Goal: Task Accomplishment & Management: Use online tool/utility

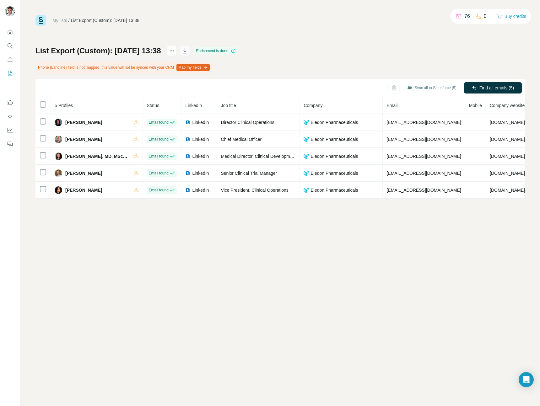
click at [186, 50] on icon "button" at bounding box center [184, 50] width 3 height 5
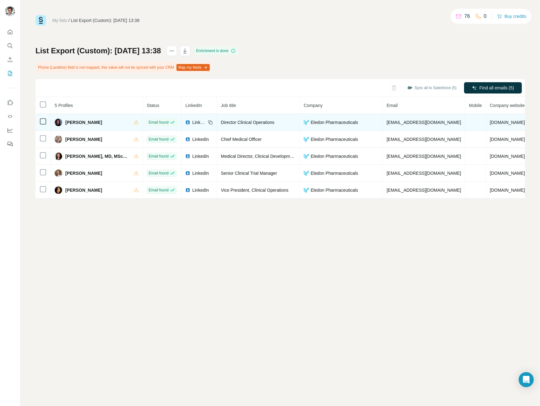
click at [345, 123] on span "Eledon Pharmaceuticals" at bounding box center [333, 122] width 47 height 6
click at [304, 121] on img at bounding box center [305, 122] width 5 height 5
click at [135, 123] on icon at bounding box center [136, 122] width 5 height 5
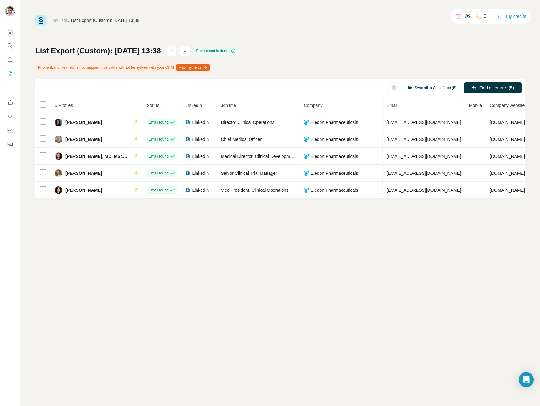
click at [444, 91] on button "Sync all to Salesforce (5)" at bounding box center [432, 87] width 58 height 9
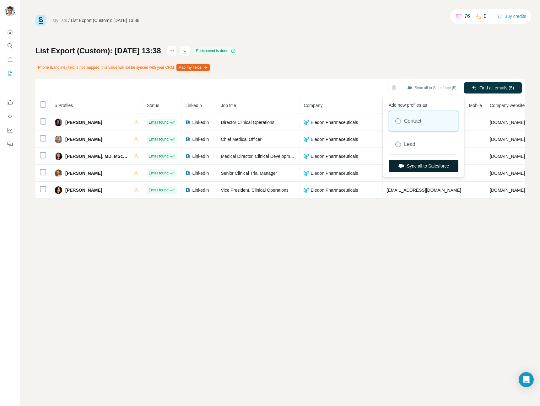
click at [423, 169] on button "Sync all to Salesforce" at bounding box center [424, 166] width 70 height 13
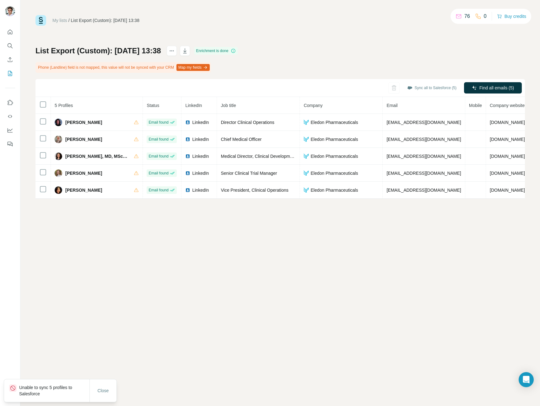
click at [39, 394] on p "Unable to sync 5 profiles to Salesforce" at bounding box center [54, 390] width 70 height 13
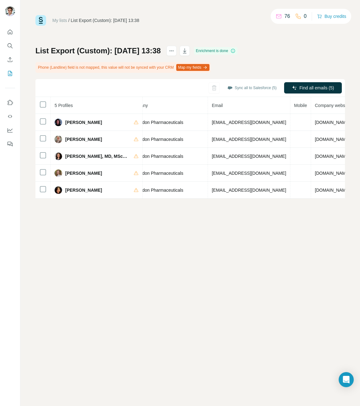
scroll to position [0, 175]
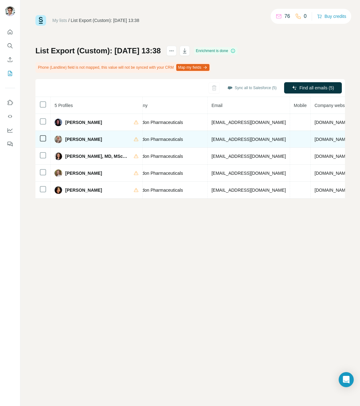
click at [219, 137] on span "ekatz@eledon.com" at bounding box center [249, 139] width 74 height 5
copy span "ekatz@eledon.com"
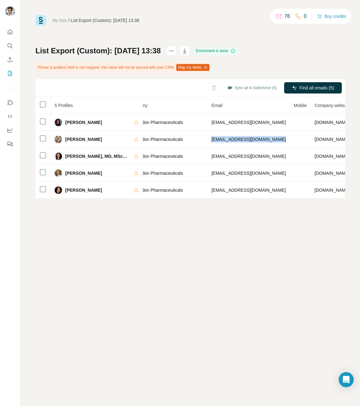
drag, startPoint x: 351, startPoint y: 184, endPoint x: 349, endPoint y: 189, distance: 5.3
click at [0, 406] on div at bounding box center [0, 406] width 0 height 0
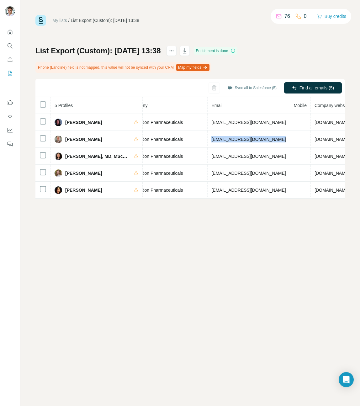
click at [0, 406] on div at bounding box center [0, 406] width 0 height 0
click at [173, 212] on div "My lists / List Export (Custom): 22/08/2025 13:38 76 0 Buy credits List Export …" at bounding box center [190, 203] width 340 height 406
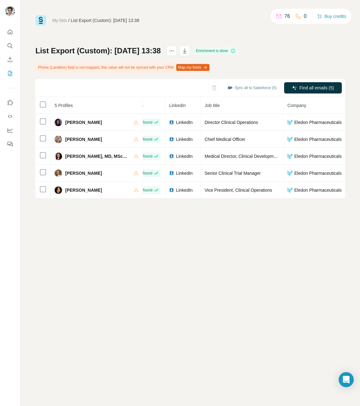
scroll to position [0, 0]
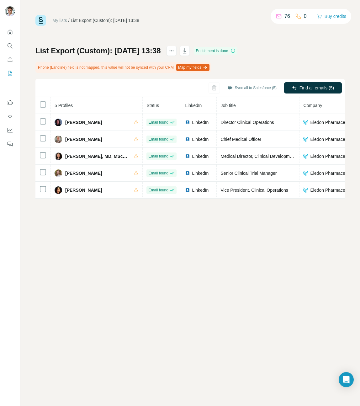
click at [144, 267] on div "My lists / List Export (Custom): 22/08/2025 13:38 76 0 Buy credits List Export …" at bounding box center [190, 203] width 340 height 406
click at [0, 406] on div at bounding box center [0, 406] width 0 height 0
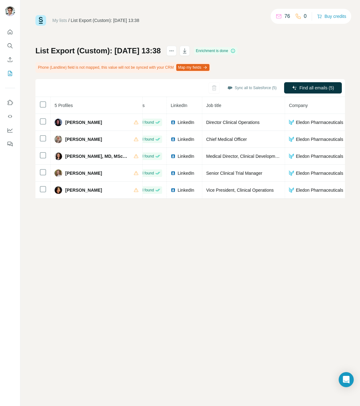
click at [0, 406] on div at bounding box center [0, 406] width 0 height 0
click at [206, 222] on div "My lists / List Export (Custom): 22/08/2025 13:38 76 0 Buy credits List Export …" at bounding box center [190, 203] width 340 height 406
click at [0, 406] on div at bounding box center [0, 406] width 0 height 0
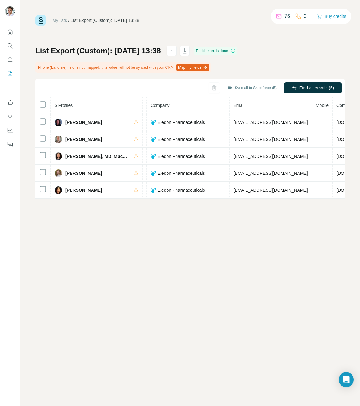
scroll to position [0, 154]
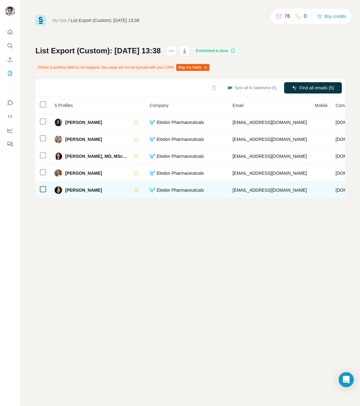
click at [266, 189] on span "mescudero@eledon.com" at bounding box center [270, 190] width 74 height 5
copy span "mescudero@eledon.com"
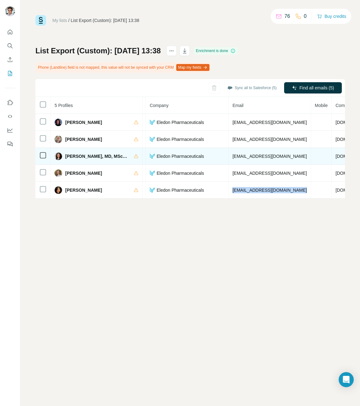
click at [255, 157] on span "gpeschard@eledon.com" at bounding box center [270, 156] width 74 height 5
copy span "gpeschard@eledon.com"
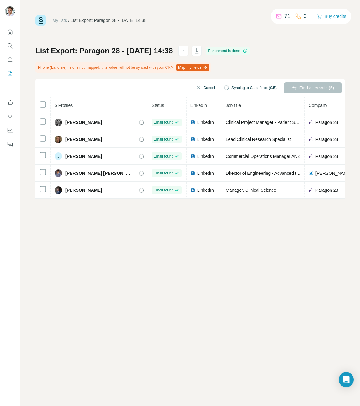
click at [202, 87] on button "Cancel" at bounding box center [206, 87] width 28 height 11
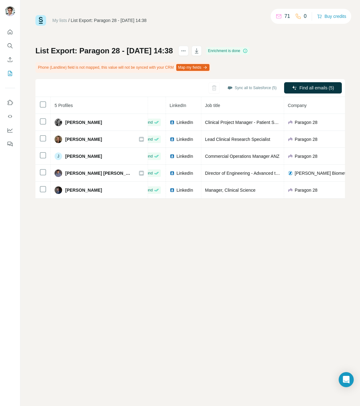
scroll to position [0, 24]
click at [202, 47] on button "button" at bounding box center [197, 51] width 10 height 10
